Goal: Use online tool/utility: Utilize a website feature to perform a specific function

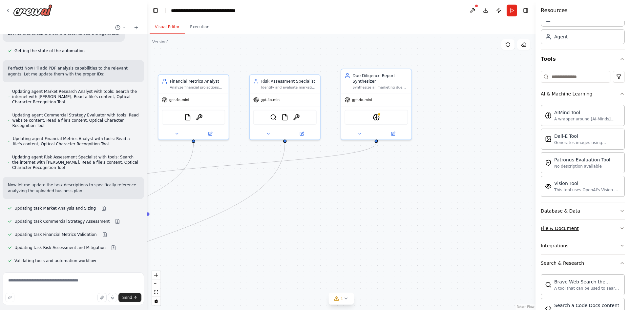
scroll to position [33, 0]
click at [164, 49] on div ".deletable-edge-delete-btn { width: 20px; height: 20px; border: 0px solid #ffff…" at bounding box center [341, 172] width 389 height 276
click at [570, 186] on div "Vision Tool" at bounding box center [588, 183] width 66 height 7
click at [463, 187] on div "This tool uses OpenAI's Vision API to describe the contents of an image." at bounding box center [477, 191] width 118 height 11
click at [563, 170] on div "Patronus Evaluation Tool No description available" at bounding box center [583, 162] width 84 height 21
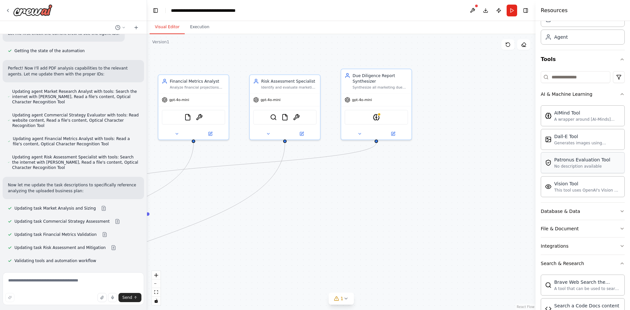
click at [563, 170] on div "Patronus Evaluation Tool No description available" at bounding box center [583, 162] width 84 height 21
click at [373, 121] on div "AIMindTool PatronusEvalTool" at bounding box center [376, 116] width 63 height 15
click at [383, 116] on img at bounding box center [382, 116] width 7 height 7
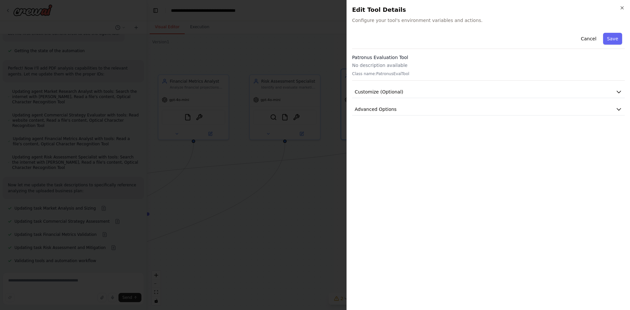
click at [387, 64] on p "No description available" at bounding box center [488, 65] width 273 height 7
click at [387, 91] on span "Customize (Optional)" at bounding box center [379, 92] width 49 height 7
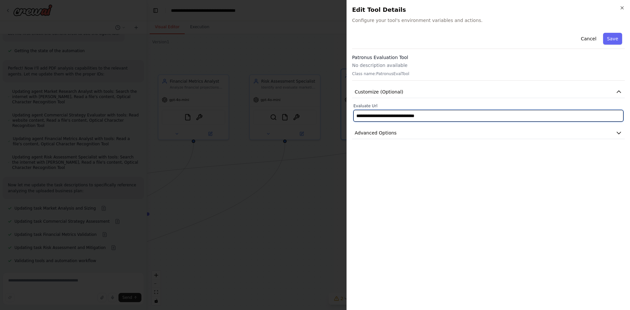
drag, startPoint x: 379, startPoint y: 114, endPoint x: 402, endPoint y: 114, distance: 23.0
click at [402, 114] on input "**********" at bounding box center [489, 116] width 270 height 12
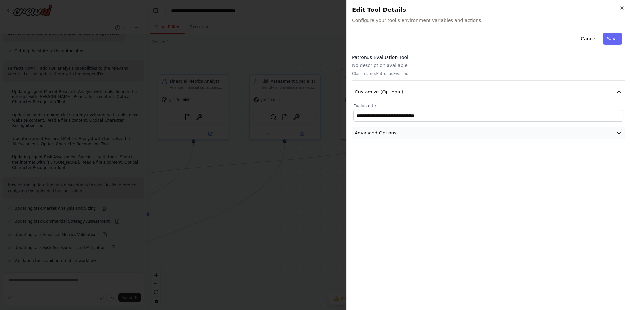
click at [397, 133] on button "Advanced Options" at bounding box center [488, 133] width 273 height 12
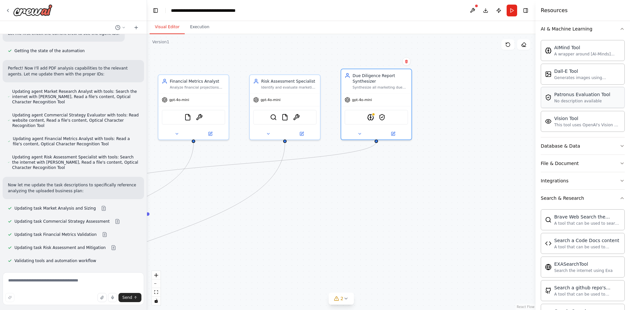
scroll to position [98, 0]
click at [387, 116] on img at bounding box center [387, 116] width 7 height 7
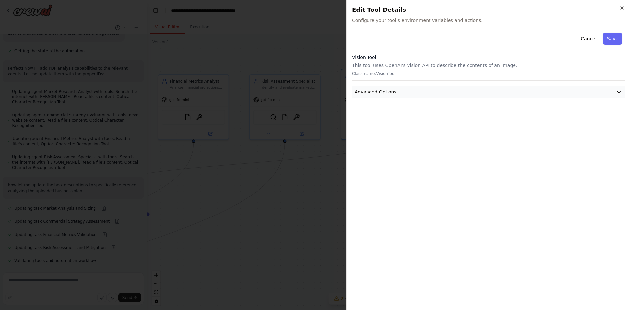
click at [386, 92] on span "Advanced Options" at bounding box center [376, 92] width 42 height 7
click at [388, 142] on p "Required to work properly." at bounding box center [489, 140] width 262 height 5
click at [623, 5] on icon "button" at bounding box center [622, 7] width 5 height 5
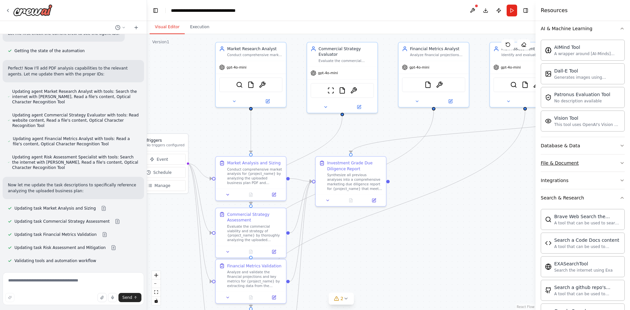
drag, startPoint x: 357, startPoint y: 202, endPoint x: 546, endPoint y: 171, distance: 191.3
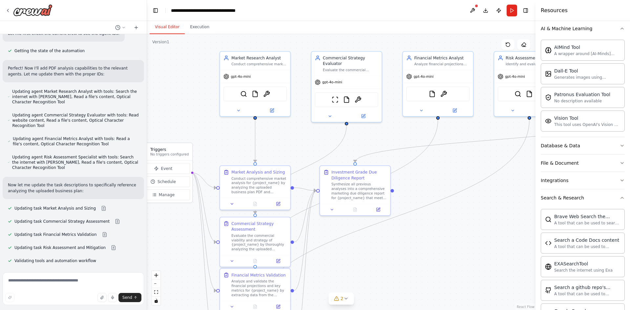
drag, startPoint x: 306, startPoint y: 150, endPoint x: 307, endPoint y: 159, distance: 8.9
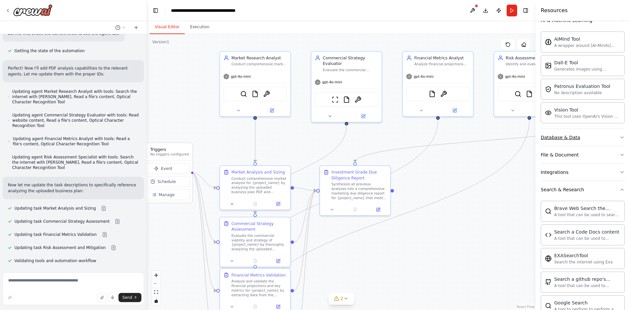
scroll to position [131, 0]
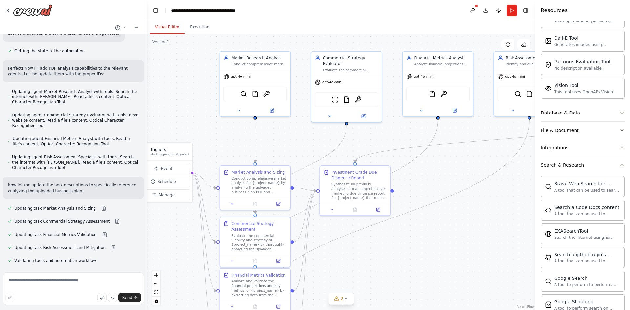
click at [564, 114] on div "Database & Data" at bounding box center [560, 113] width 39 height 7
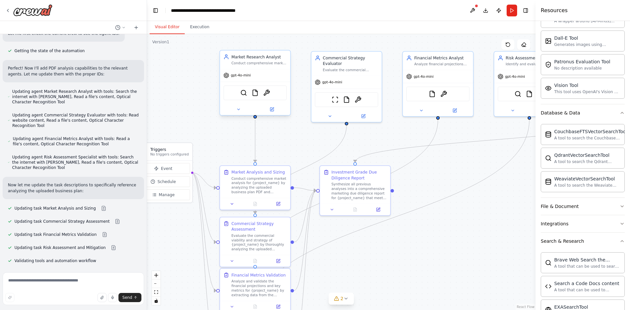
click at [276, 91] on div "SerperDevTool FileReadTool OCRTool" at bounding box center [255, 92] width 63 height 15
click at [266, 95] on img at bounding box center [266, 92] width 7 height 7
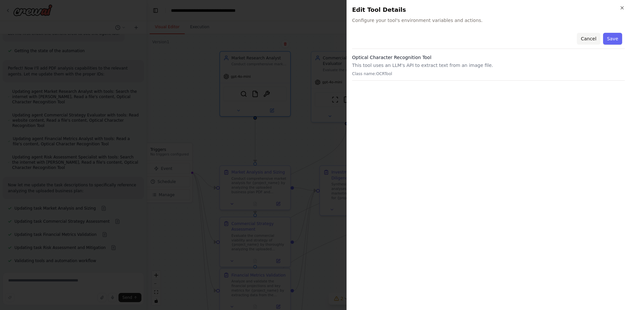
click at [596, 37] on button "Cancel" at bounding box center [588, 39] width 23 height 12
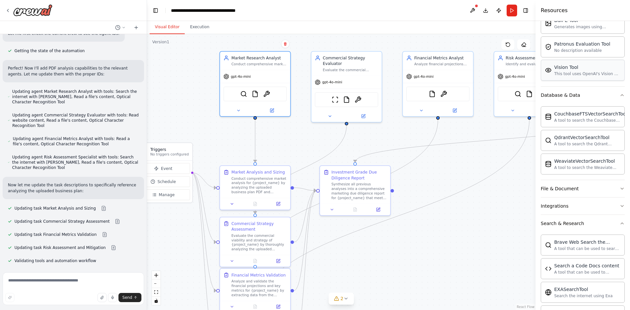
scroll to position [164, 0]
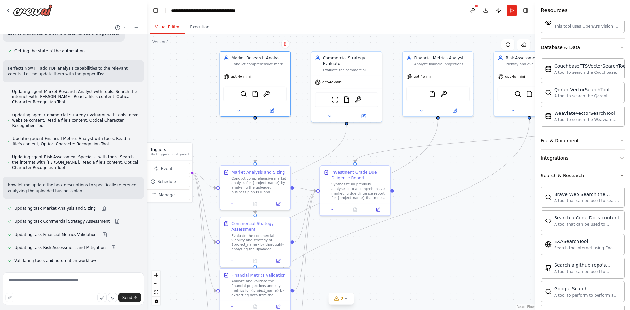
click at [560, 142] on div "File & Document" at bounding box center [560, 141] width 38 height 7
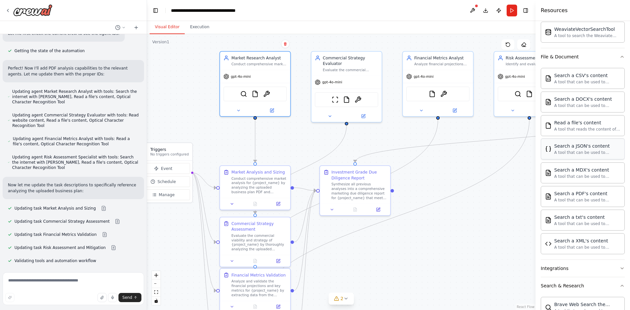
scroll to position [295, 0]
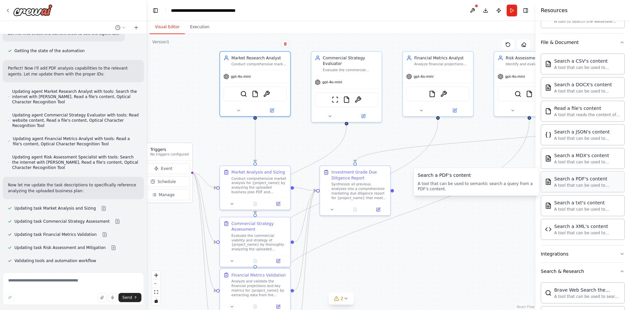
click at [579, 178] on div "Search a PDF's content" at bounding box center [588, 179] width 66 height 7
click at [274, 93] on img at bounding box center [272, 92] width 7 height 7
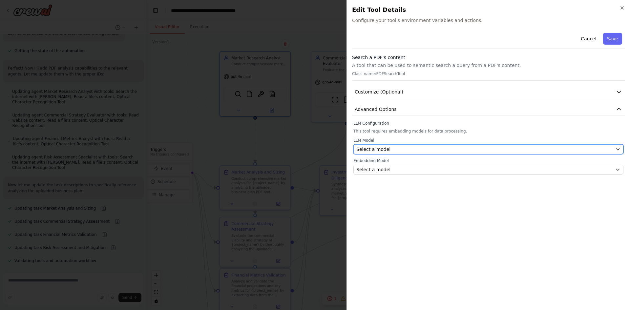
click at [375, 151] on span "Select a model" at bounding box center [374, 149] width 34 height 7
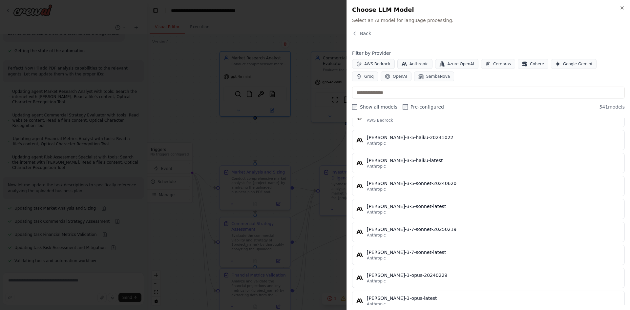
scroll to position [0, 0]
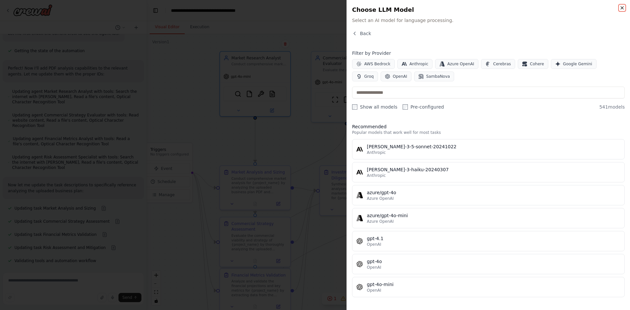
click at [622, 8] on icon "button" at bounding box center [622, 8] width 3 height 3
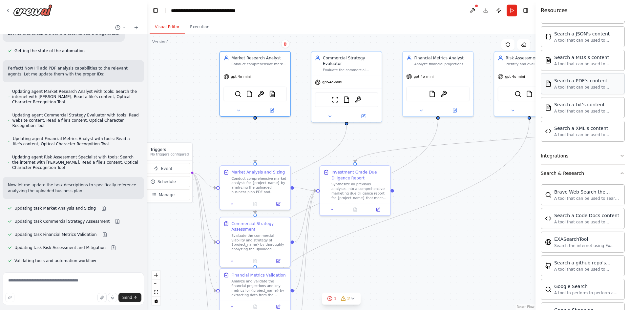
scroll to position [394, 0]
click at [556, 157] on div "Integrations" at bounding box center [555, 155] width 28 height 7
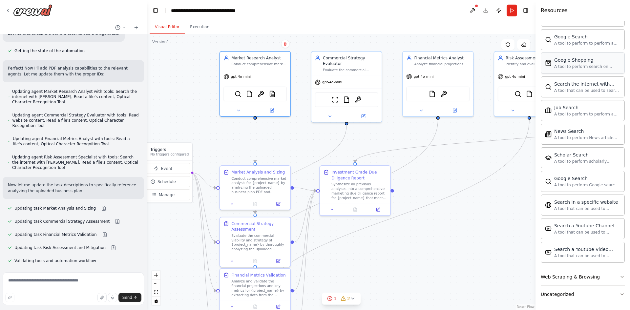
scroll to position [1054, 0]
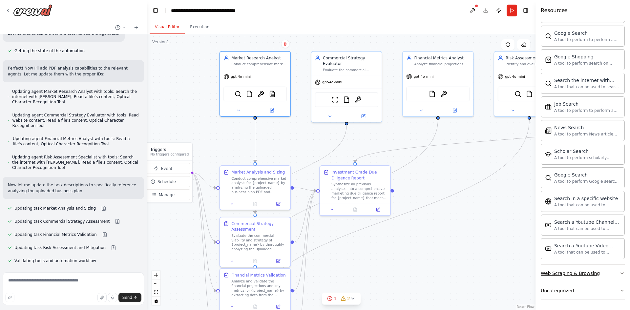
click at [568, 271] on div "Web Scraping & Browsing" at bounding box center [570, 273] width 59 height 7
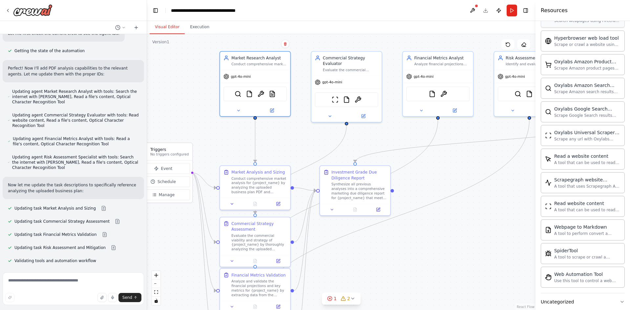
scroll to position [1414, 0]
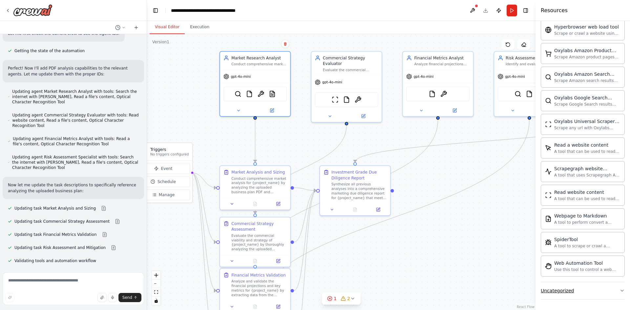
click at [572, 289] on button "Uncategorized" at bounding box center [583, 290] width 84 height 17
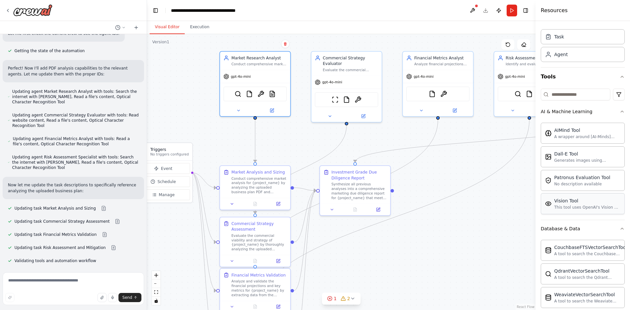
scroll to position [0, 0]
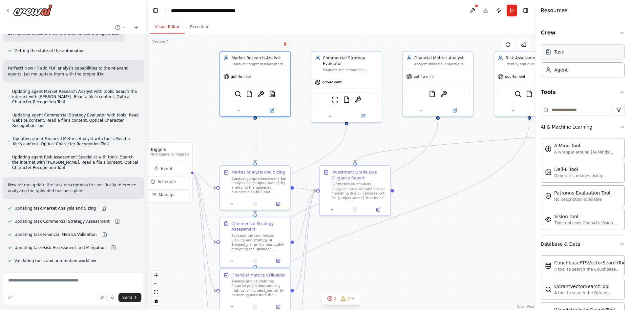
click at [576, 48] on div "Task" at bounding box center [583, 51] width 84 height 15
click at [553, 56] on div "Task" at bounding box center [583, 51] width 84 height 15
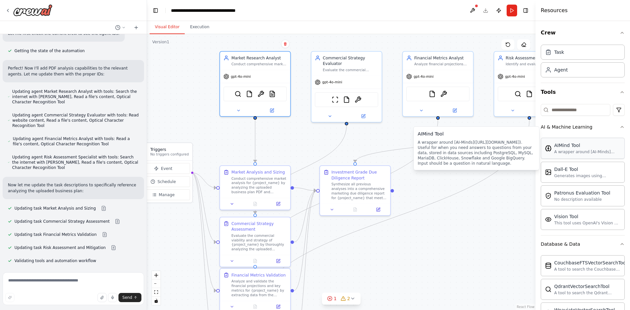
click at [558, 150] on div "A wrapper around [AI-Minds]([URL][DOMAIN_NAME]). Useful for when you need answe…" at bounding box center [588, 151] width 66 height 5
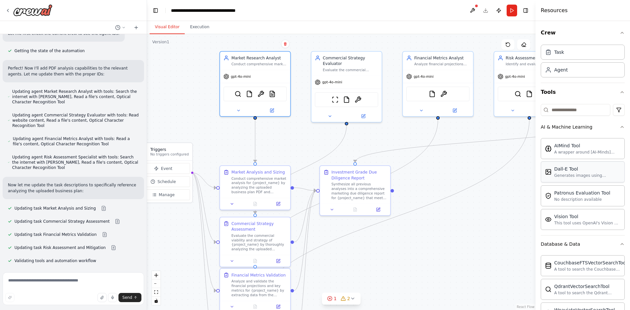
click at [560, 174] on div "Generates images using OpenAI's Dall-E model." at bounding box center [588, 175] width 66 height 5
click at [570, 201] on div "No description available" at bounding box center [583, 199] width 56 height 5
click at [571, 218] on div "Vision Tool" at bounding box center [588, 216] width 66 height 7
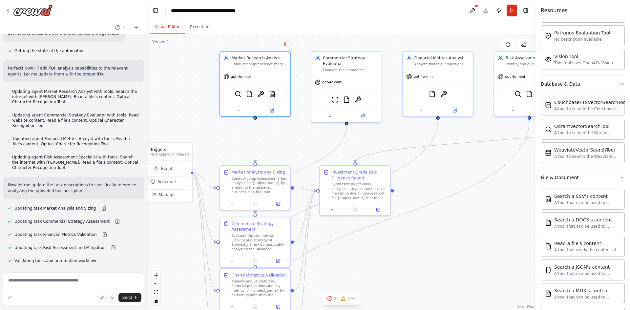
scroll to position [164, 0]
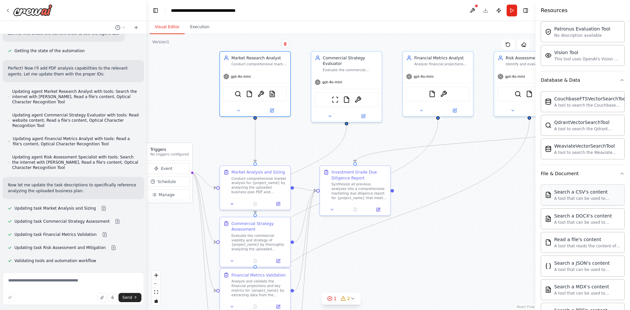
click at [574, 195] on div "Search a CSV's content A tool that can be used to semantic search a query from …" at bounding box center [588, 195] width 66 height 12
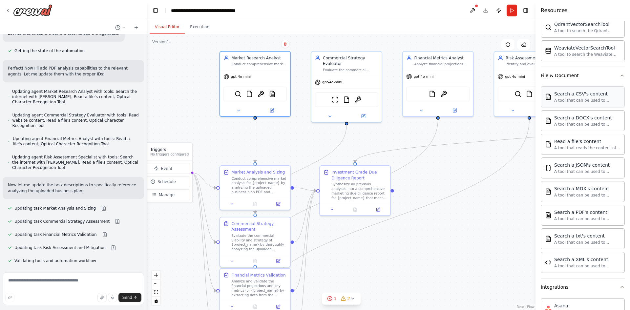
scroll to position [263, 0]
click at [445, 36] on div ".deletable-edge-delete-btn { width: 20px; height: 20px; border: 0px solid #ffff…" at bounding box center [341, 172] width 389 height 276
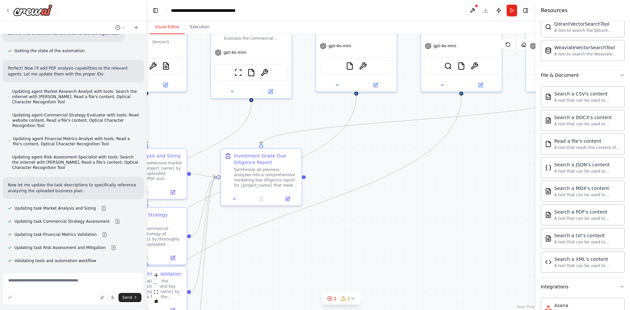
drag, startPoint x: 454, startPoint y: 175, endPoint x: 347, endPoint y: 181, distance: 107.5
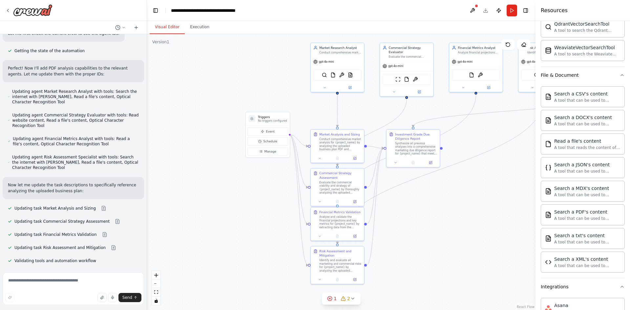
drag, startPoint x: 377, startPoint y: 169, endPoint x: 498, endPoint y: 139, distance: 124.5
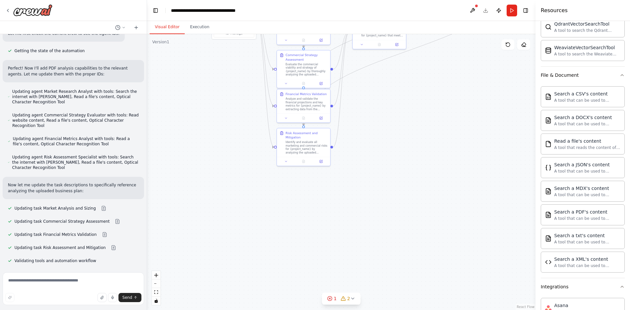
drag, startPoint x: 419, startPoint y: 189, endPoint x: 382, endPoint y: 78, distance: 116.8
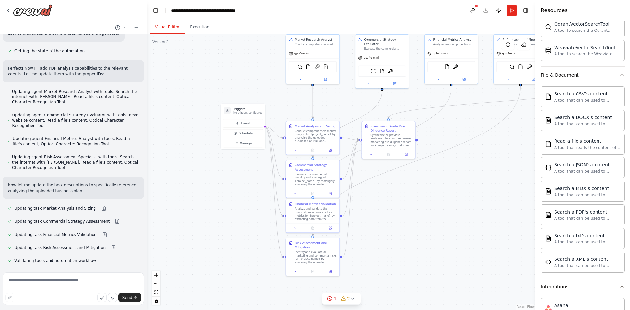
drag, startPoint x: 406, startPoint y: 196, endPoint x: 402, endPoint y: 222, distance: 26.3
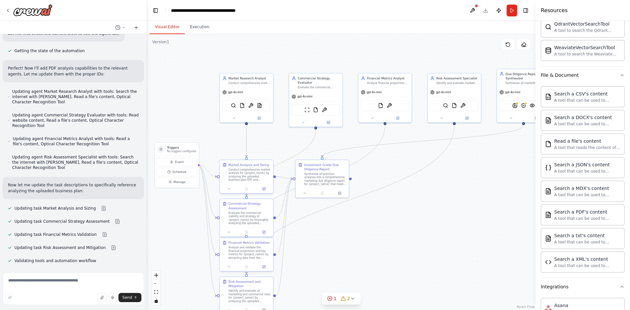
drag, startPoint x: 450, startPoint y: 141, endPoint x: 393, endPoint y: 160, distance: 60.4
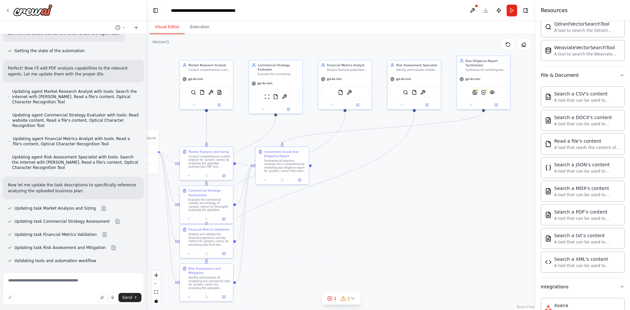
drag, startPoint x: 426, startPoint y: 159, endPoint x: 403, endPoint y: 150, distance: 24.2
click at [347, 298] on span "2" at bounding box center [348, 298] width 3 height 7
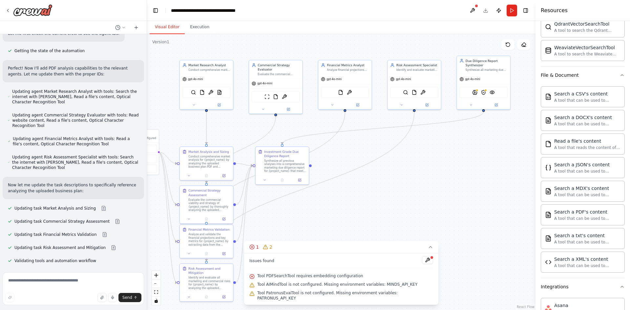
click at [384, 199] on div ".deletable-edge-delete-btn { width: 20px; height: 20px; border: 0px solid #ffff…" at bounding box center [341, 172] width 389 height 276
click at [443, 266] on div ".deletable-edge-delete-btn { width: 20px; height: 20px; border: 0px solid #ffff…" at bounding box center [341, 172] width 389 height 276
